Goal: Task Accomplishment & Management: Manage account settings

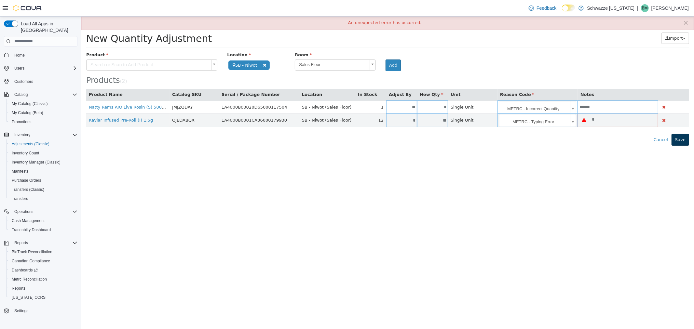
type input "*"
click at [682, 141] on button "Save" at bounding box center [680, 140] width 18 height 12
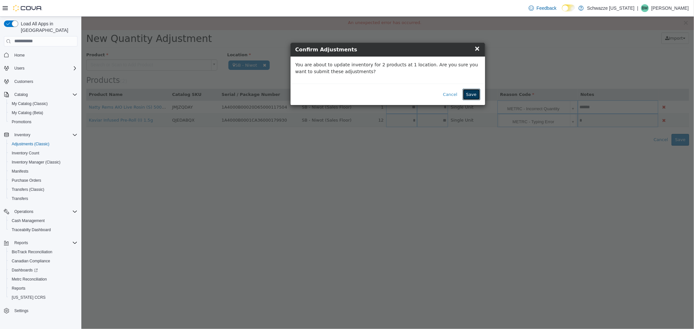
click at [473, 97] on button "Save" at bounding box center [471, 94] width 18 height 12
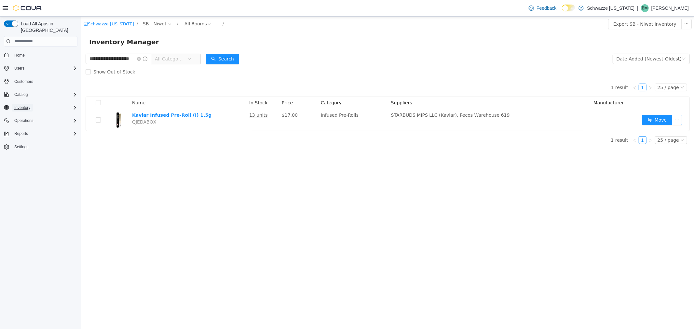
click at [24, 104] on span "Inventory" at bounding box center [22, 108] width 16 height 8
click at [29, 114] on span "Adjustments (Classic)" at bounding box center [31, 116] width 38 height 5
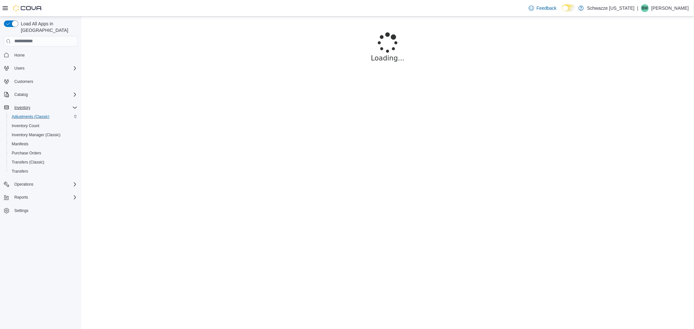
drag, startPoint x: 675, startPoint y: 1, endPoint x: 670, endPoint y: 7, distance: 7.4
click at [674, 3] on div "Feedback Dark Mode Schwazze Colorado | BM Brian Matthew Tornow" at bounding box center [607, 8] width 163 height 13
click at [670, 7] on p "[PERSON_NAME]" at bounding box center [669, 8] width 37 height 8
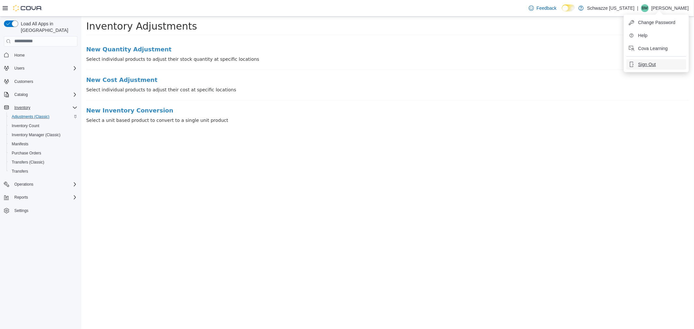
click at [647, 66] on span "Sign Out" at bounding box center [647, 64] width 18 height 7
